Goal: Task Accomplishment & Management: Use online tool/utility

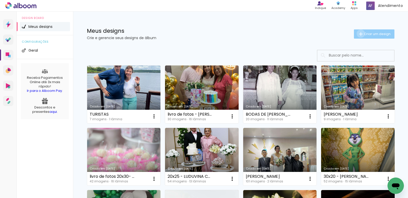
click at [358, 34] on iron-icon at bounding box center [361, 34] width 6 height 6
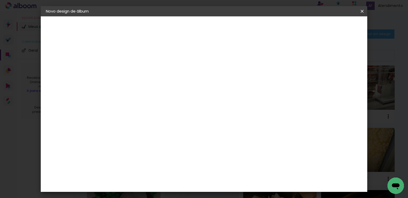
click at [130, 68] on input at bounding box center [130, 69] width 0 height 8
type input "[PERSON_NAME] 17fotos"
type paper-input "[PERSON_NAME] 17fotos"
click at [0, 0] on slot "Avançar" at bounding box center [0, 0] width 0 height 0
click at [226, 75] on paper-item "Tamanho Livre" at bounding box center [201, 77] width 49 height 11
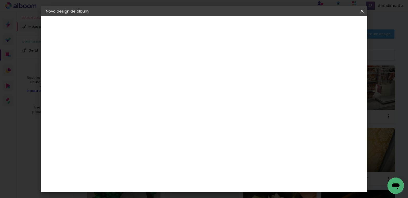
click at [0, 0] on slot "Avançar" at bounding box center [0, 0] width 0 height 0
click at [330, 27] on span "Iniciar design" at bounding box center [317, 27] width 23 height 4
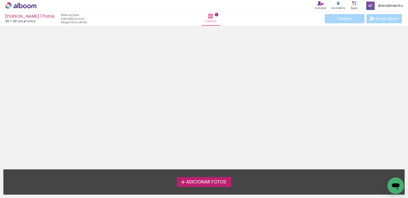
click at [204, 186] on label "Adicionar Fotos" at bounding box center [204, 182] width 55 height 10
click at [0, 0] on input "file" at bounding box center [0, 0] width 0 height 0
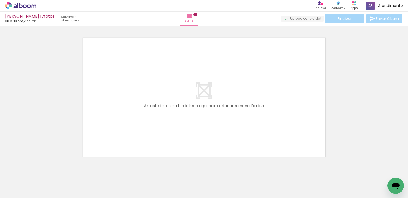
scroll to position [7, 0]
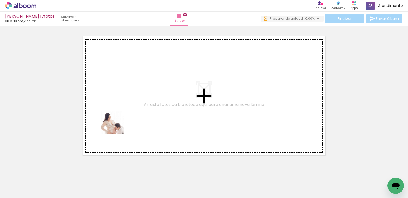
drag, startPoint x: 59, startPoint y: 182, endPoint x: 138, endPoint y: 170, distance: 80.4
click at [118, 124] on quentale-workspace at bounding box center [204, 99] width 408 height 198
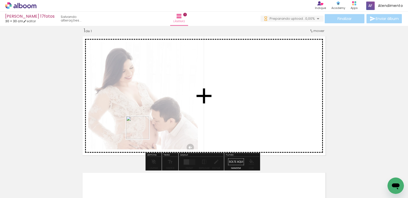
drag, startPoint x: 111, startPoint y: 182, endPoint x: 145, endPoint y: 164, distance: 37.7
click at [142, 130] on quentale-workspace at bounding box center [204, 99] width 408 height 198
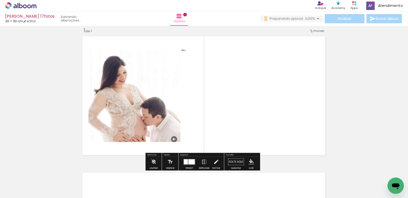
drag, startPoint x: 117, startPoint y: 181, endPoint x: 161, endPoint y: 160, distance: 48.5
click at [169, 126] on quentale-workspace at bounding box center [204, 99] width 408 height 198
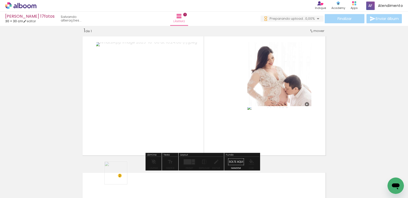
drag, startPoint x: 120, startPoint y: 177, endPoint x: 155, endPoint y: 154, distance: 42.1
click at [158, 123] on quentale-workspace at bounding box center [204, 99] width 408 height 198
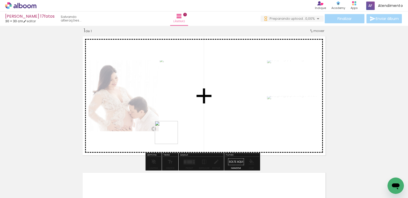
drag, startPoint x: 147, startPoint y: 176, endPoint x: 170, endPoint y: 136, distance: 46.5
click at [170, 136] on quentale-workspace at bounding box center [204, 99] width 408 height 198
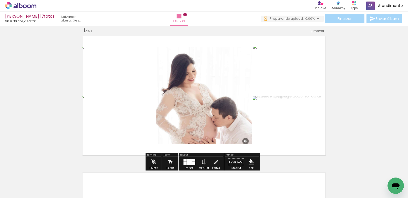
drag, startPoint x: 167, startPoint y: 181, endPoint x: 180, endPoint y: 182, distance: 13.3
click at [175, 127] on quentale-workspace at bounding box center [204, 99] width 408 height 198
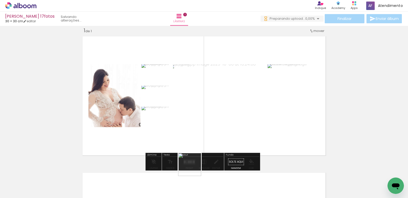
drag, startPoint x: 193, startPoint y: 175, endPoint x: 138, endPoint y: 157, distance: 58.7
click at [188, 97] on quentale-workspace at bounding box center [204, 99] width 408 height 198
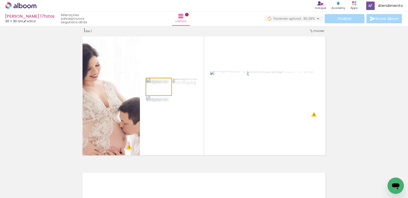
drag, startPoint x: 163, startPoint y: 88, endPoint x: 163, endPoint y: 115, distance: 27.4
type paper-slider "100"
click at [135, 183] on quentale-workspace at bounding box center [204, 99] width 408 height 198
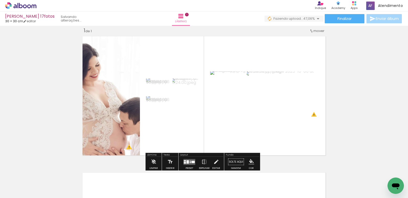
click at [162, 91] on div at bounding box center [162, 91] width 6 height 5
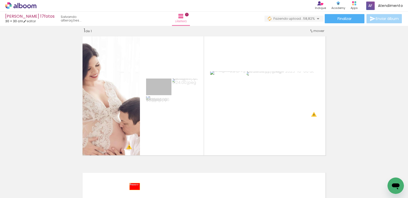
drag, startPoint x: 168, startPoint y: 90, endPoint x: 133, endPoint y: 187, distance: 102.7
click at [133, 187] on quentale-workspace at bounding box center [204, 99] width 408 height 198
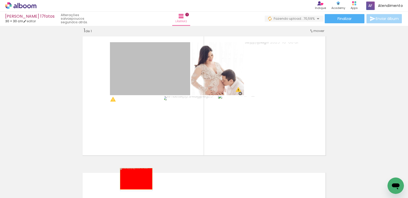
drag, startPoint x: 164, startPoint y: 81, endPoint x: 107, endPoint y: 185, distance: 118.7
click at [134, 180] on quentale-workspace at bounding box center [204, 99] width 408 height 198
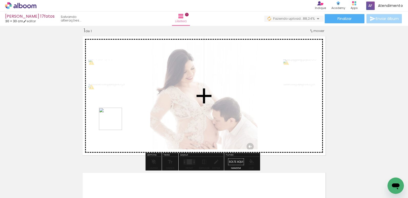
drag, startPoint x: 84, startPoint y: 184, endPoint x: 189, endPoint y: 180, distance: 105.4
click at [115, 121] on quentale-workspace at bounding box center [204, 99] width 408 height 198
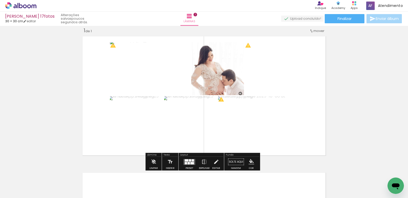
click at [8, 182] on input "Todas as fotos" at bounding box center [14, 183] width 19 height 4
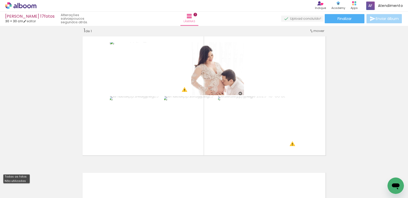
click at [0, 0] on slot "Não utilizadas" at bounding box center [0, 0] width 0 height 0
type input "Não utilizadas"
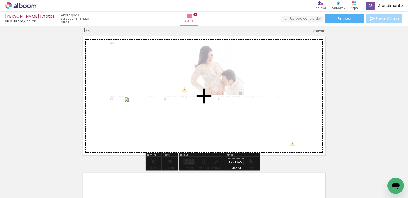
drag, startPoint x: 47, startPoint y: 188, endPoint x: 134, endPoint y: 128, distance: 105.1
click at [154, 103] on quentale-workspace at bounding box center [204, 99] width 408 height 198
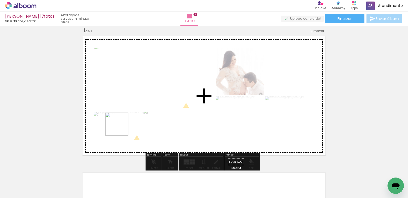
drag, startPoint x: 88, startPoint y: 179, endPoint x: 105, endPoint y: 167, distance: 21.2
click at [121, 127] on quentale-workspace at bounding box center [204, 99] width 408 height 198
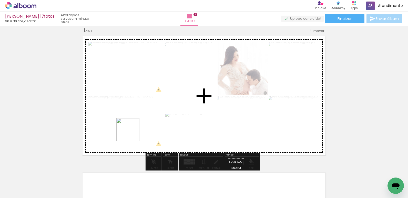
drag, startPoint x: 61, startPoint y: 182, endPoint x: 132, endPoint y: 130, distance: 88.1
click at [132, 130] on quentale-workspace at bounding box center [204, 99] width 408 height 198
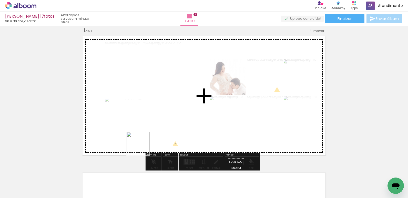
drag, startPoint x: 88, startPoint y: 185, endPoint x: 113, endPoint y: 170, distance: 29.0
click at [147, 133] on quentale-workspace at bounding box center [204, 99] width 408 height 198
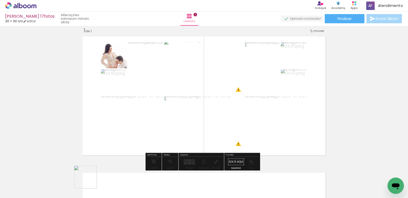
drag, startPoint x: 87, startPoint y: 182, endPoint x: 126, endPoint y: 163, distance: 42.7
click at [147, 125] on quentale-workspace at bounding box center [204, 99] width 408 height 198
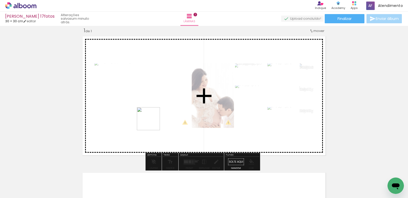
drag, startPoint x: 130, startPoint y: 154, endPoint x: 152, endPoint y: 122, distance: 38.6
click at [152, 122] on quentale-workspace at bounding box center [204, 99] width 408 height 198
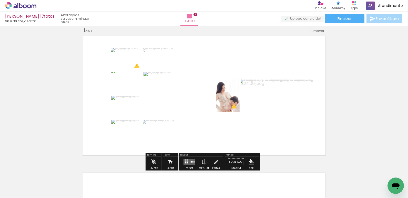
drag, startPoint x: 109, startPoint y: 182, endPoint x: 148, endPoint y: 153, distance: 48.6
click at [162, 127] on quentale-workspace at bounding box center [204, 99] width 408 height 198
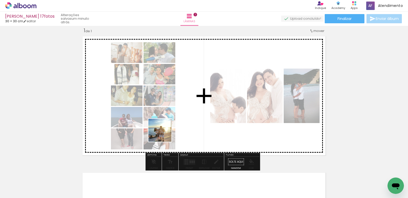
drag, startPoint x: 111, startPoint y: 174, endPoint x: 142, endPoint y: 158, distance: 35.5
click at [165, 132] on quentale-workspace at bounding box center [204, 99] width 408 height 198
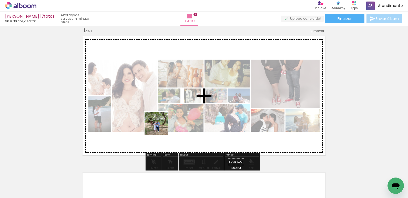
drag, startPoint x: 108, startPoint y: 183, endPoint x: 152, endPoint y: 140, distance: 62.0
click at [160, 126] on quentale-workspace at bounding box center [204, 99] width 408 height 198
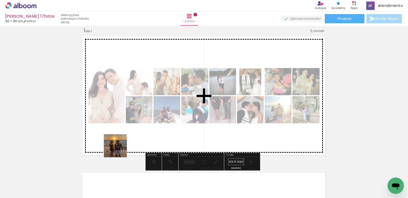
drag, startPoint x: 90, startPoint y: 178, endPoint x: 140, endPoint y: 140, distance: 62.7
click at [145, 122] on quentale-workspace at bounding box center [204, 99] width 408 height 198
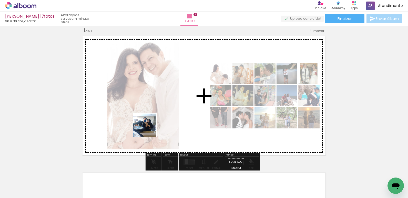
drag, startPoint x: 57, startPoint y: 180, endPoint x: 148, endPoint y: 139, distance: 100.5
click at [149, 129] on quentale-workspace at bounding box center [204, 99] width 408 height 198
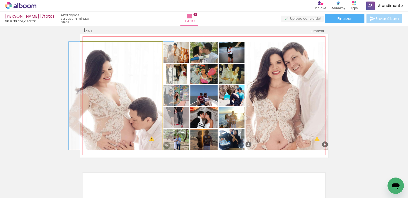
click at [125, 107] on quentale-photo at bounding box center [121, 96] width 82 height 108
click at [127, 102] on quentale-photo at bounding box center [121, 96] width 82 height 108
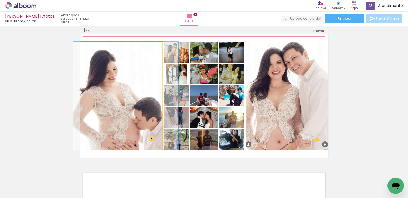
drag, startPoint x: 126, startPoint y: 100, endPoint x: 131, endPoint y: 100, distance: 4.6
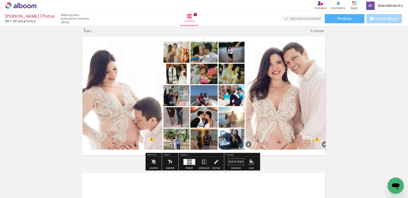
click at [143, 114] on quentale-photo at bounding box center [121, 96] width 82 height 108
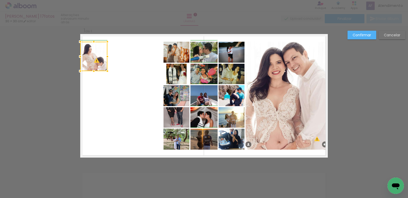
drag, startPoint x: 160, startPoint y: 149, endPoint x: 105, endPoint y: 70, distance: 96.0
click at [105, 70] on div at bounding box center [107, 71] width 10 height 10
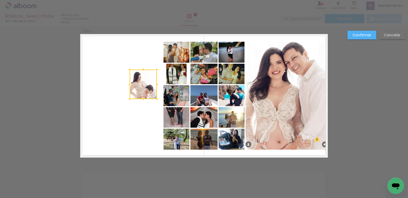
drag, startPoint x: 100, startPoint y: 53, endPoint x: 149, endPoint y: 78, distance: 55.1
click at [149, 77] on div at bounding box center [143, 84] width 27 height 29
click at [169, 75] on quentale-photo at bounding box center [176, 74] width 26 height 20
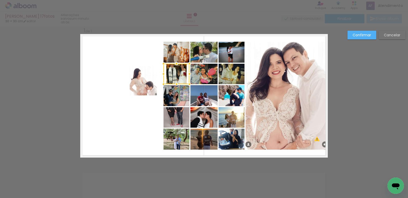
click at [170, 75] on div at bounding box center [176, 74] width 26 height 20
drag, startPoint x: 163, startPoint y: 72, endPoint x: 160, endPoint y: 72, distance: 3.1
click at [160, 72] on div at bounding box center [163, 74] width 10 height 10
drag, startPoint x: 171, startPoint y: 72, endPoint x: 171, endPoint y: 76, distance: 3.6
click at [149, 91] on quentale-photo at bounding box center [143, 80] width 27 height 29
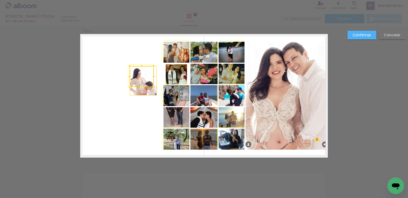
drag, startPoint x: 154, startPoint y: 95, endPoint x: 151, endPoint y: 91, distance: 5.1
click at [151, 91] on div at bounding box center [154, 87] width 10 height 10
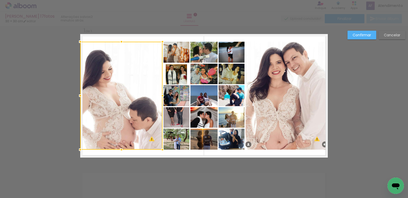
click at [0, 0] on slot "Confirmar" at bounding box center [0, 0] width 0 height 0
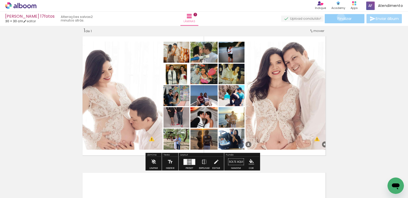
click at [339, 17] on span "Finalizar" at bounding box center [344, 19] width 14 height 4
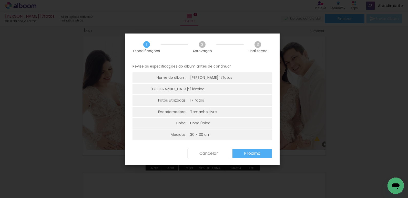
click at [243, 155] on paper-button "Próximo" at bounding box center [251, 153] width 39 height 9
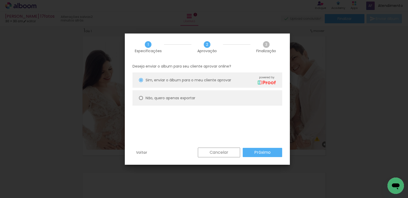
click at [0, 0] on slot "Não, quero apenas exportar" at bounding box center [0, 0] width 0 height 0
type paper-radio-button "on"
click at [0, 0] on slot "Próximo" at bounding box center [0, 0] width 0 height 0
type input "Alta, 300 DPI"
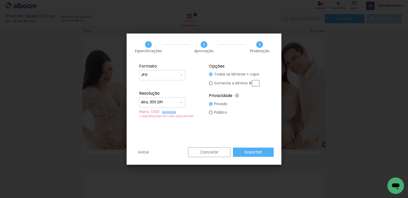
click at [0, 0] on slot "Exportar" at bounding box center [0, 0] width 0 height 0
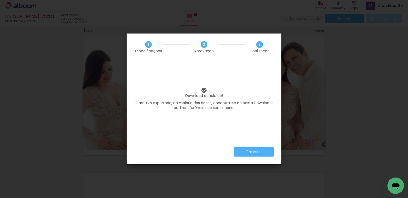
click at [0, 0] on slot "Concluir" at bounding box center [0, 0] width 0 height 0
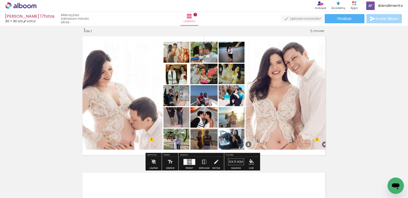
click at [128, 84] on quentale-photo at bounding box center [121, 96] width 82 height 108
click at [42, 186] on iron-horizontal-list at bounding box center [37, 182] width 10 height 32
